Goal: Use online tool/utility

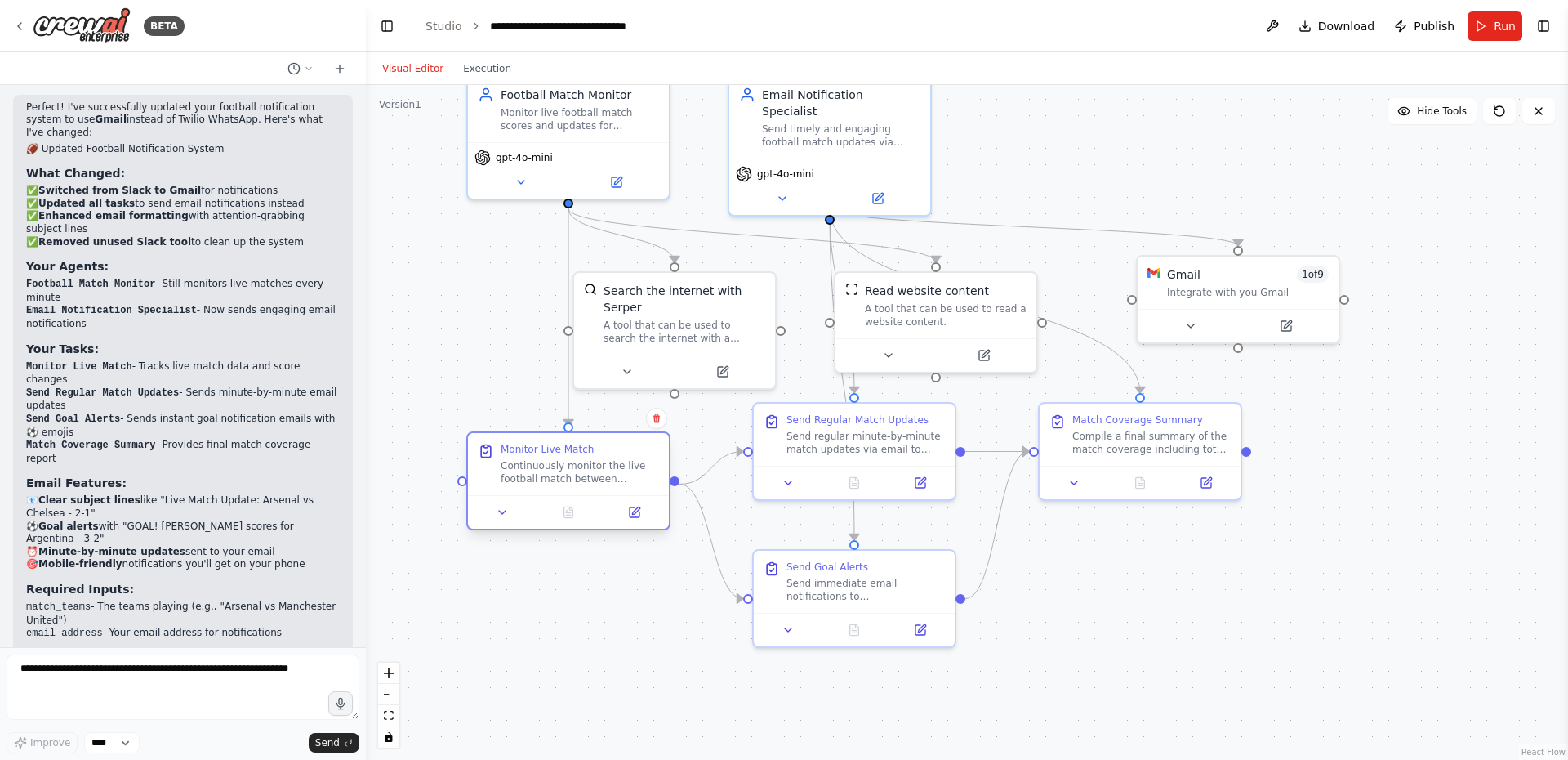
drag, startPoint x: 527, startPoint y: 412, endPoint x: 523, endPoint y: 451, distance: 39.2
click at [523, 451] on div "Monitor Live Match" at bounding box center [547, 449] width 93 height 13
drag, startPoint x: 1229, startPoint y: 266, endPoint x: 1308, endPoint y: 289, distance: 82.3
click at [1308, 289] on div "Gmail 1 of 9" at bounding box center [1330, 287] width 162 height 16
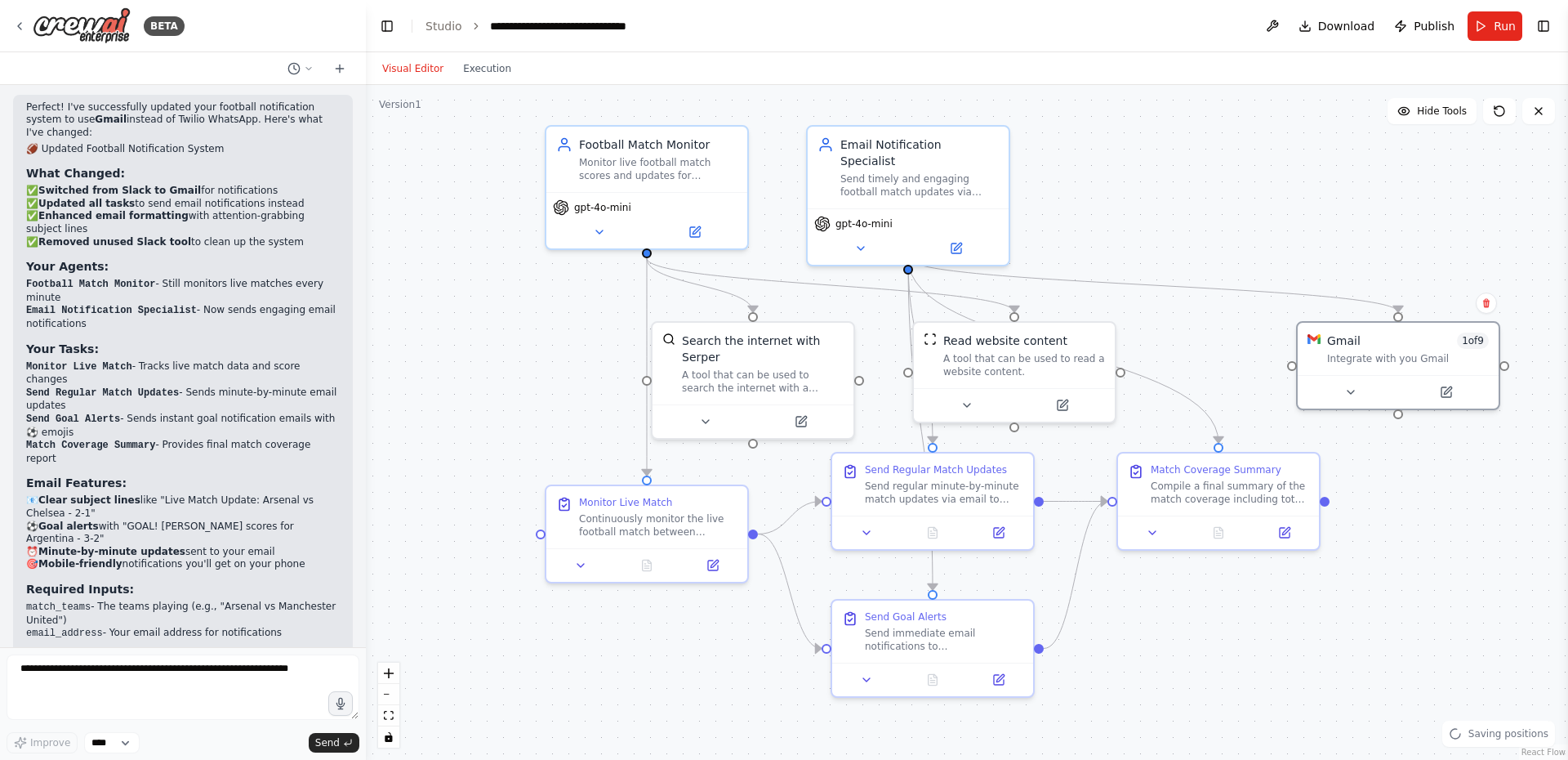
drag, startPoint x: 1062, startPoint y: 156, endPoint x: 1138, endPoint y: 205, distance: 90.4
click at [1138, 205] on div ".deletable-edge-delete-btn { width: 20px; height: 20px; border: 0px solid #ffff…" at bounding box center [966, 422] width 1202 height 675
click at [849, 234] on button at bounding box center [857, 244] width 92 height 20
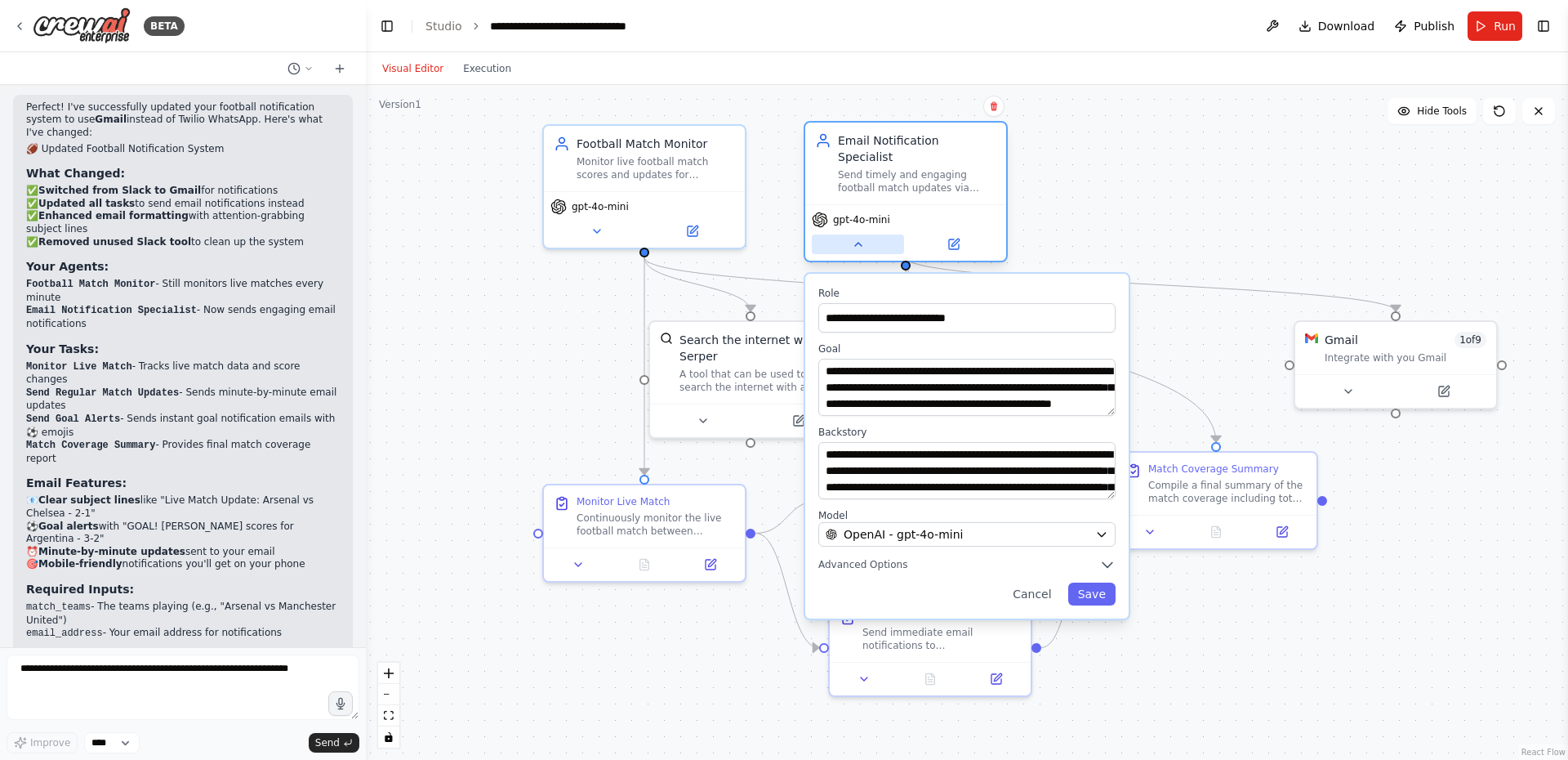
click at [849, 234] on button at bounding box center [857, 244] width 92 height 20
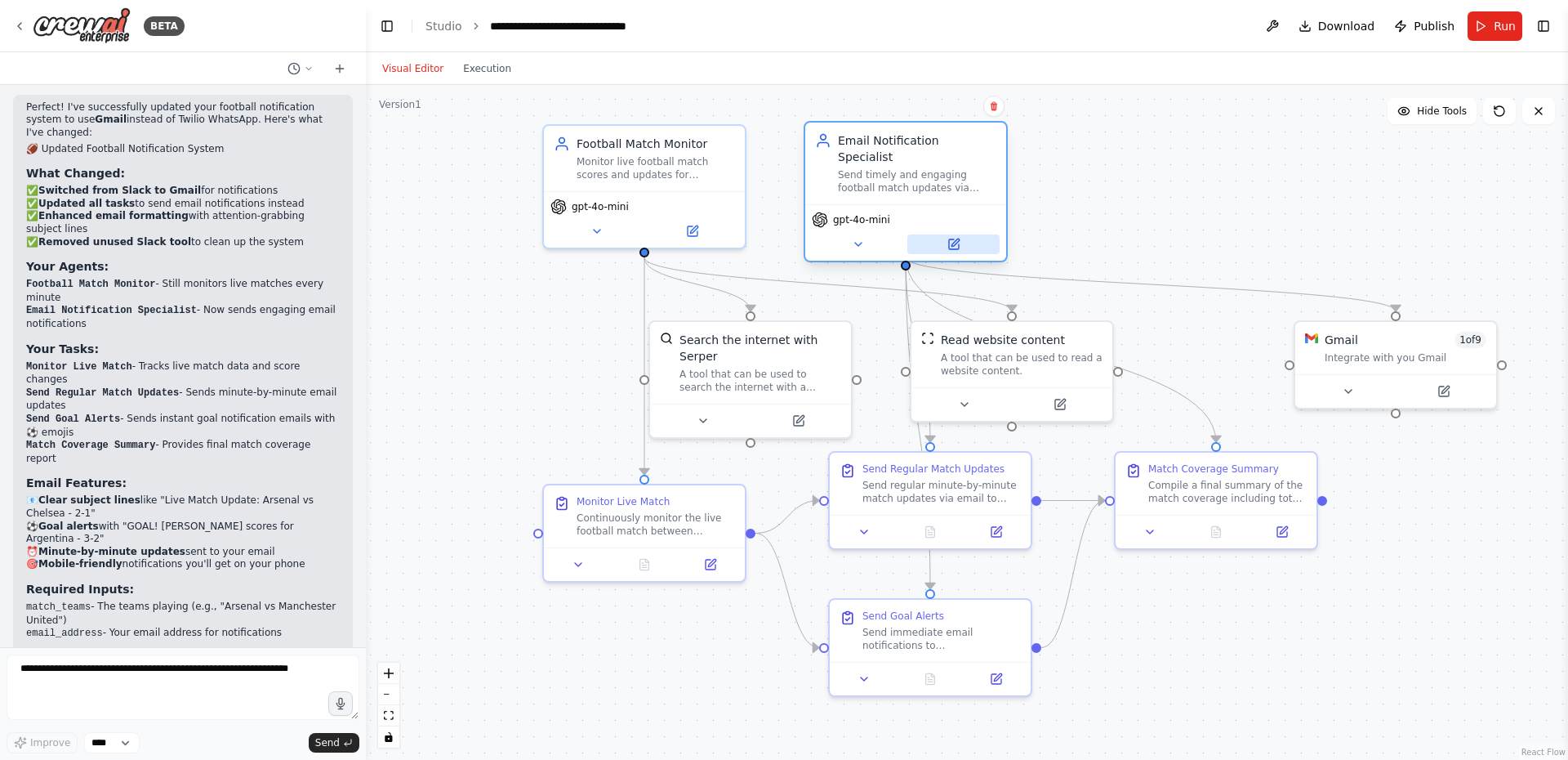
click at [960, 238] on icon at bounding box center [953, 244] width 13 height 13
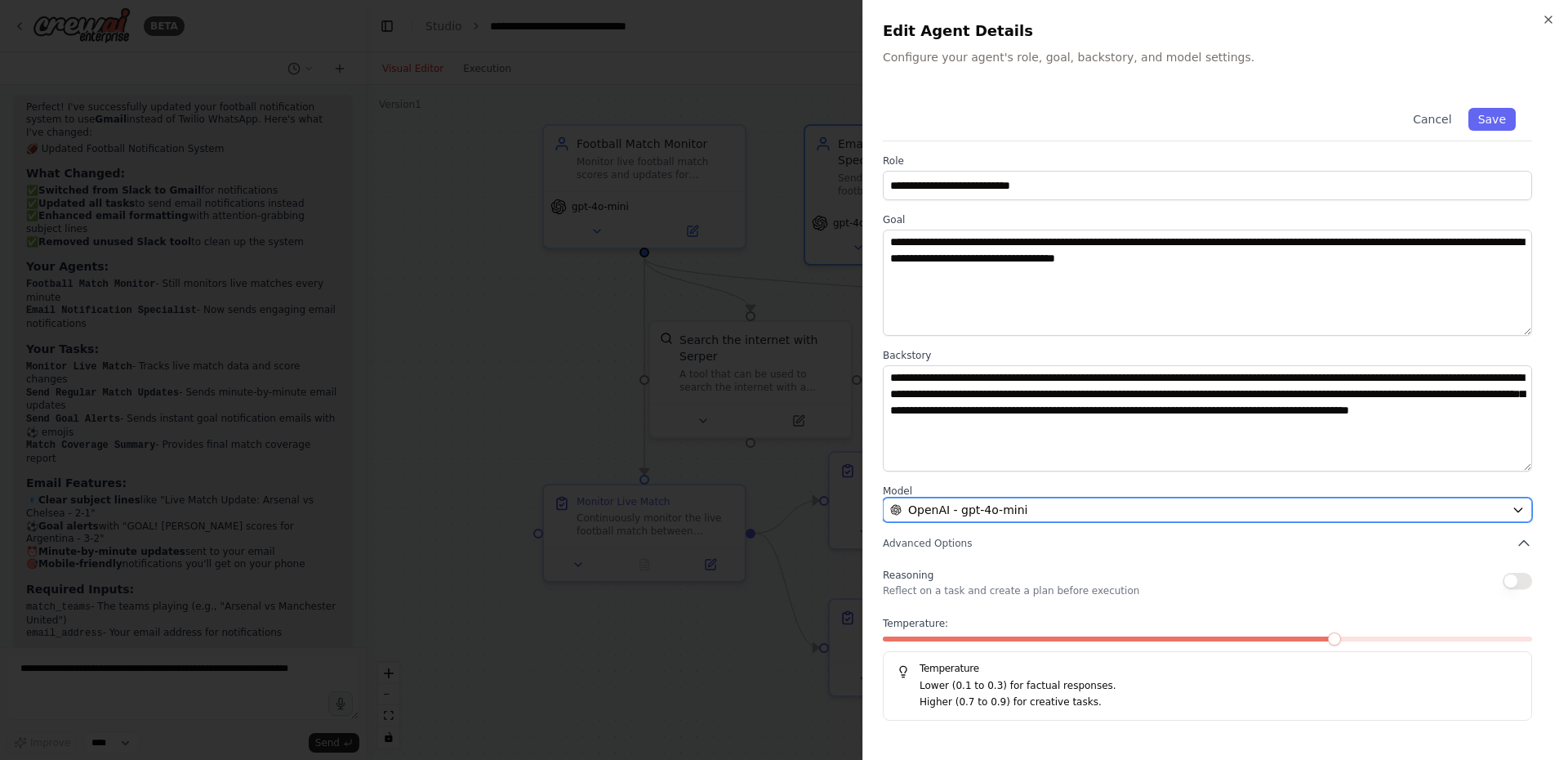
click at [1078, 518] on button "OpenAI - gpt-4o-mini" at bounding box center [1207, 510] width 649 height 25
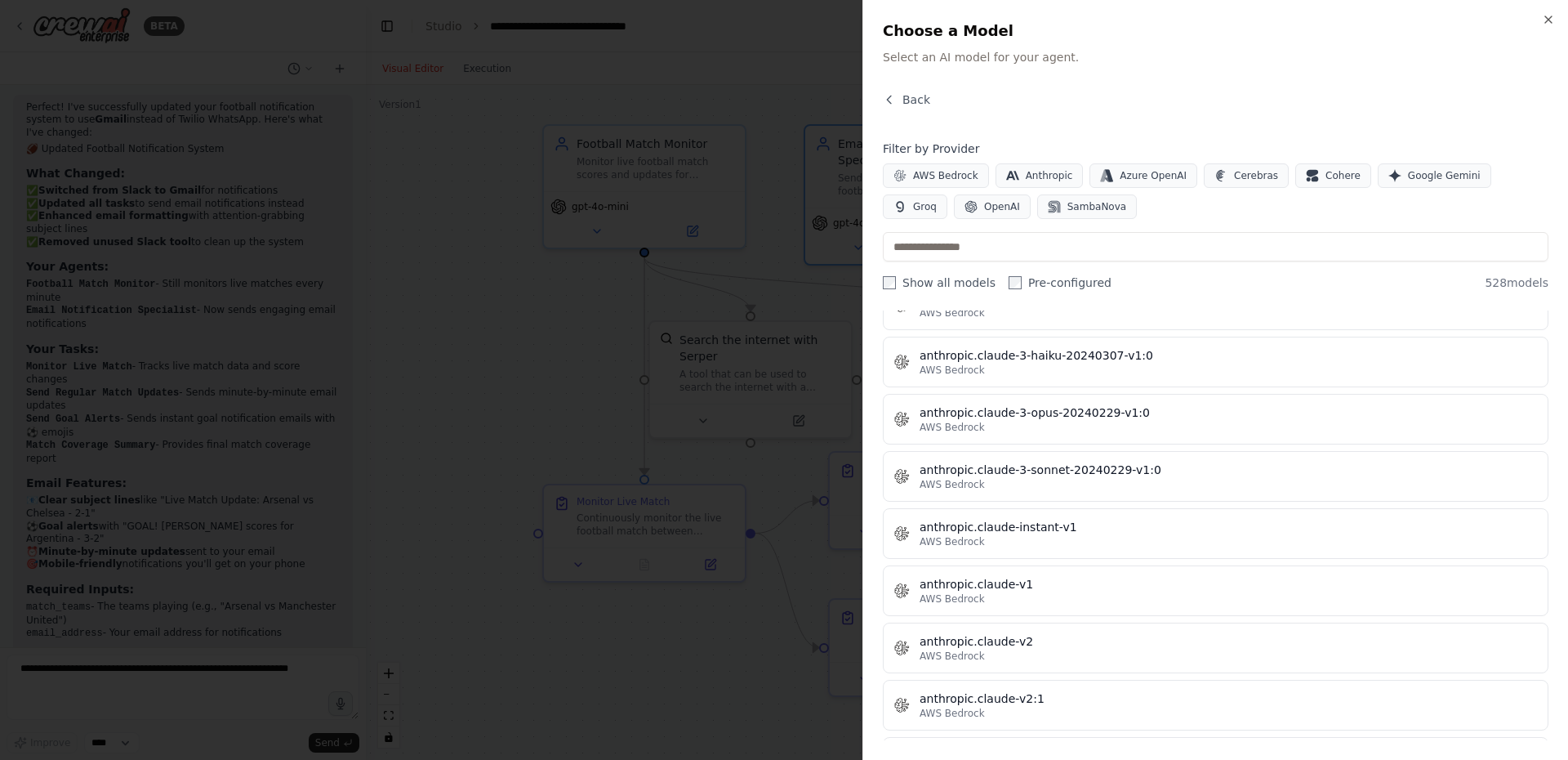
scroll to position [1274, 0]
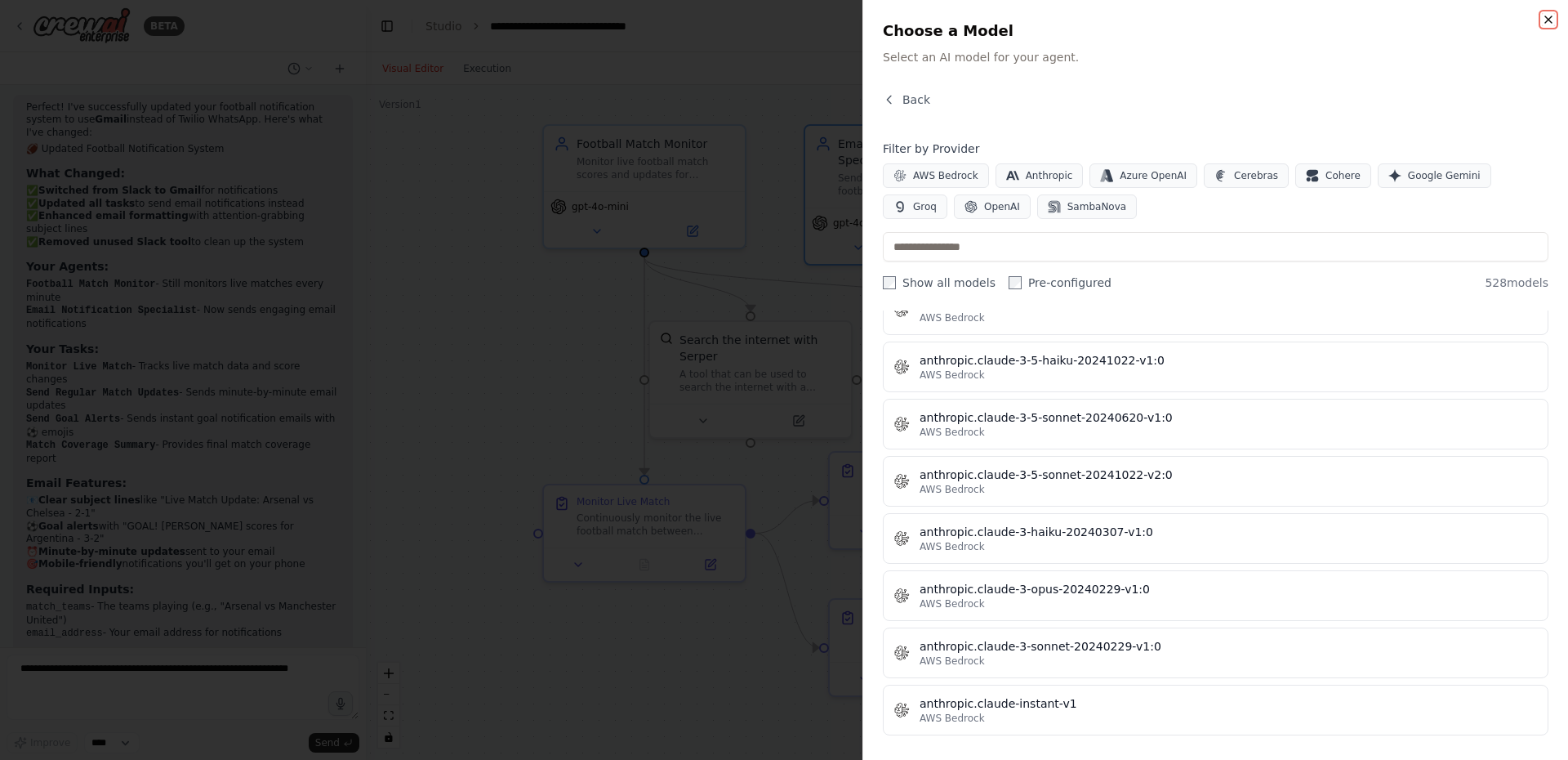
click at [1545, 14] on icon "button" at bounding box center [1548, 20] width 13 height 13
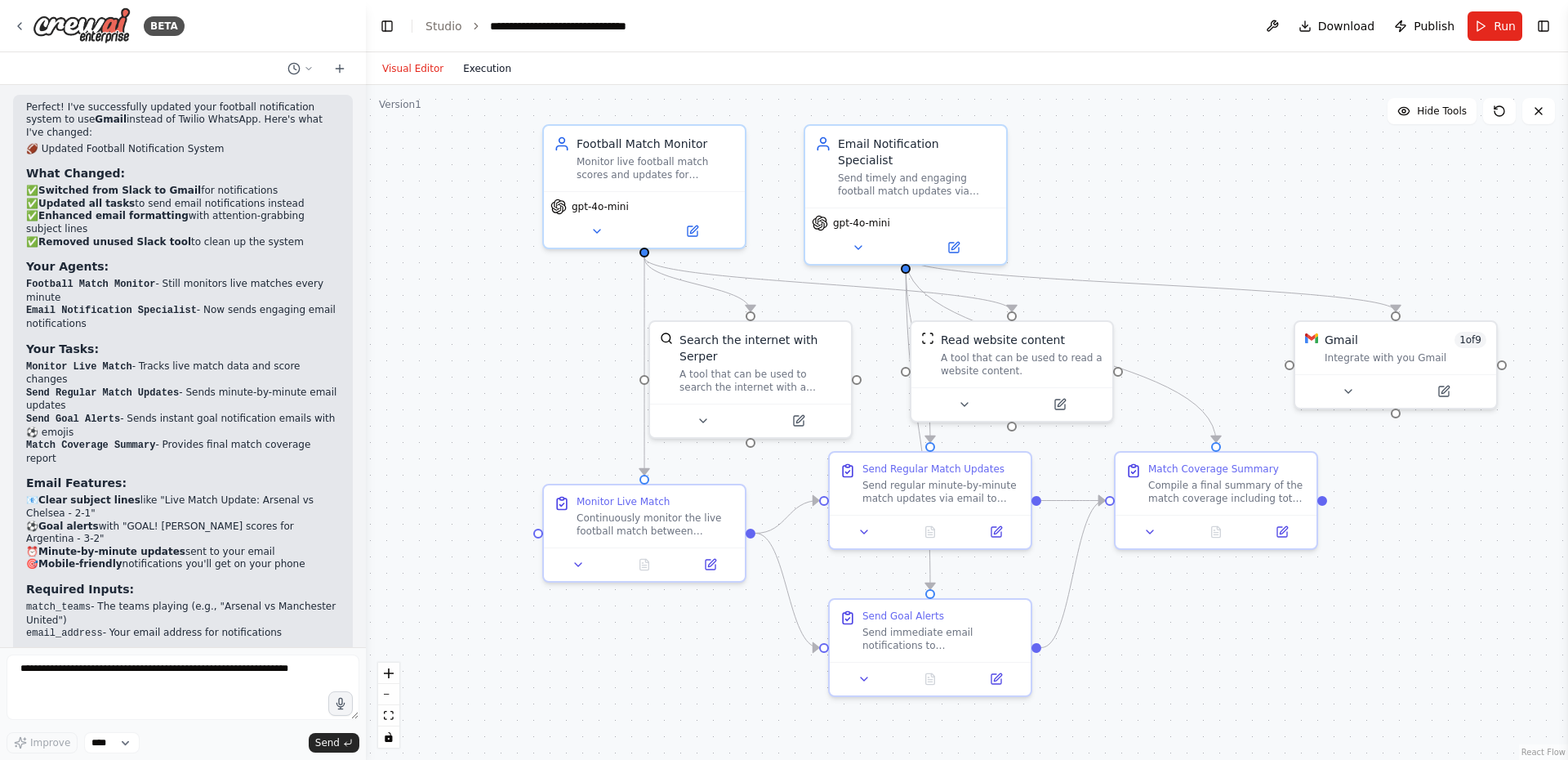
click at [474, 69] on button "Execution" at bounding box center [486, 69] width 68 height 20
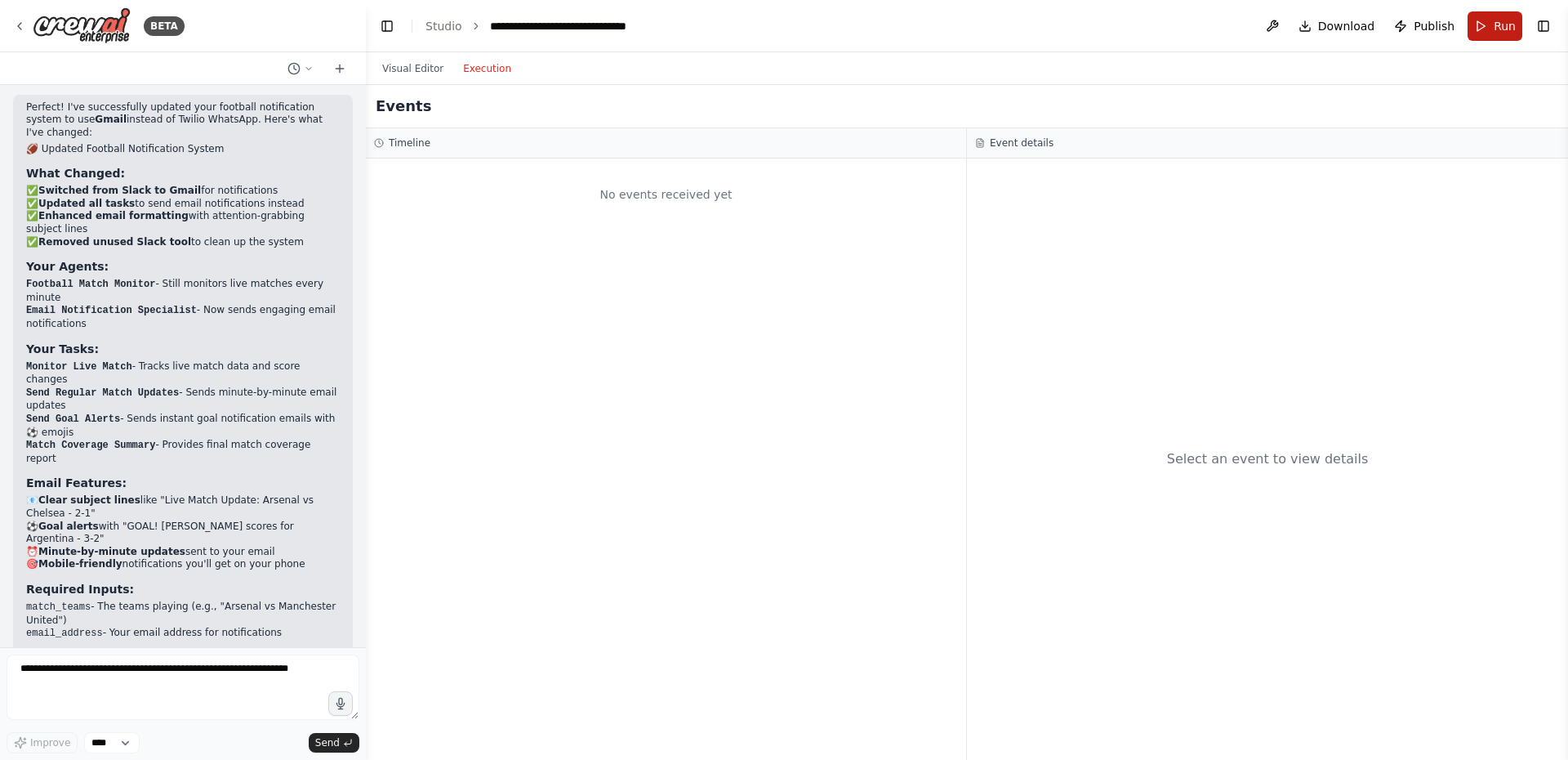
click at [1496, 27] on span "Run" at bounding box center [1504, 26] width 22 height 16
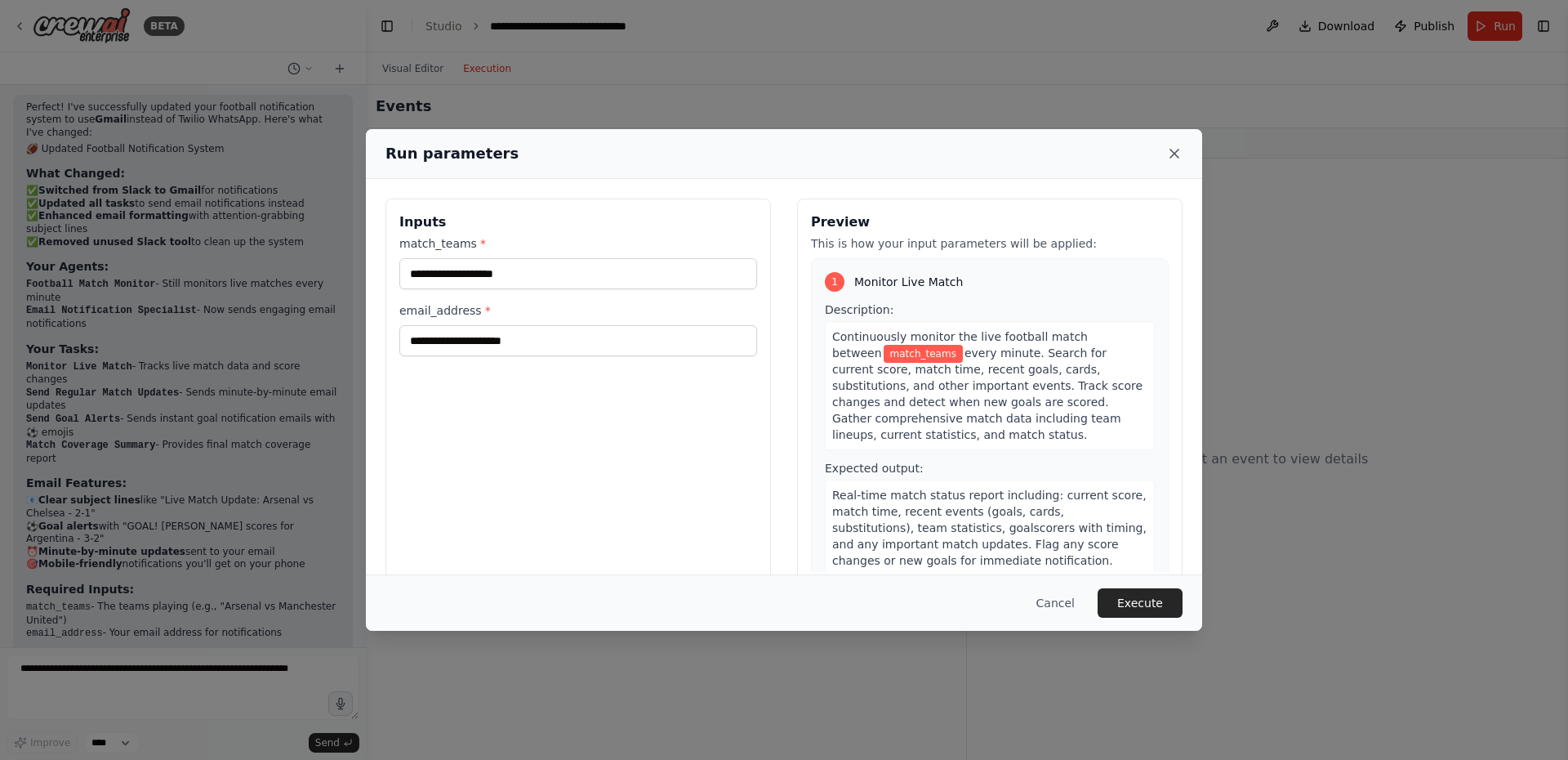
click at [1173, 151] on icon at bounding box center [1174, 153] width 16 height 16
